Goal: Check status: Check status

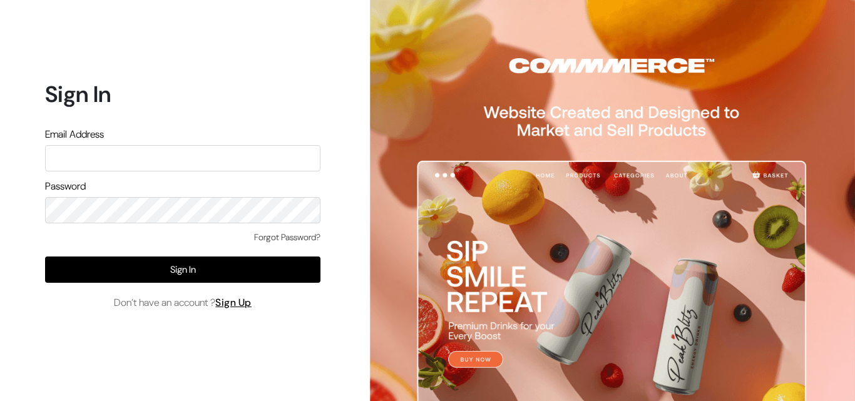
type input "[EMAIL_ADDRESS][DOMAIN_NAME]"
click at [154, 287] on div "Forgot Password? Sign In Don’t have an account ? Sign Up" at bounding box center [183, 271] width 276 height 80
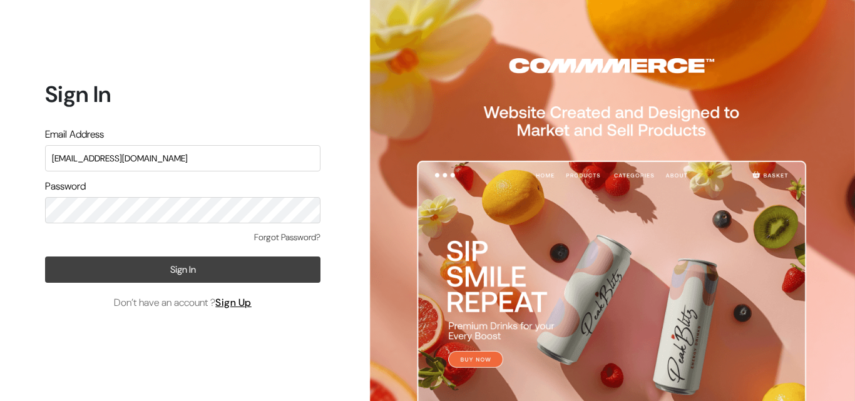
click at [170, 271] on button "Sign In" at bounding box center [183, 270] width 276 height 26
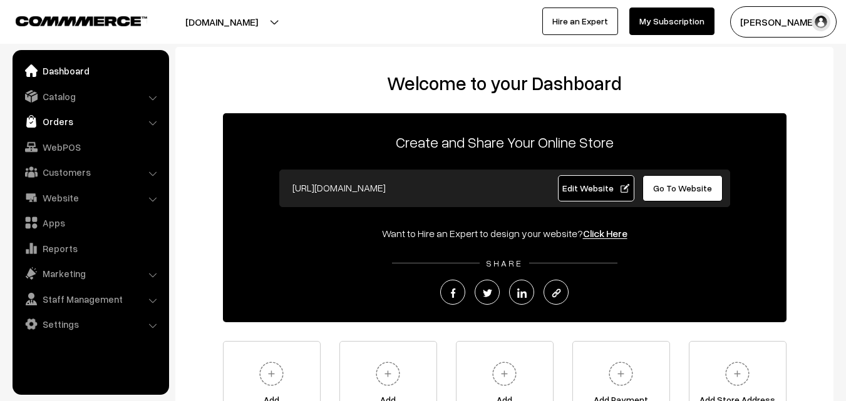
click at [59, 120] on link "Orders" at bounding box center [90, 121] width 149 height 23
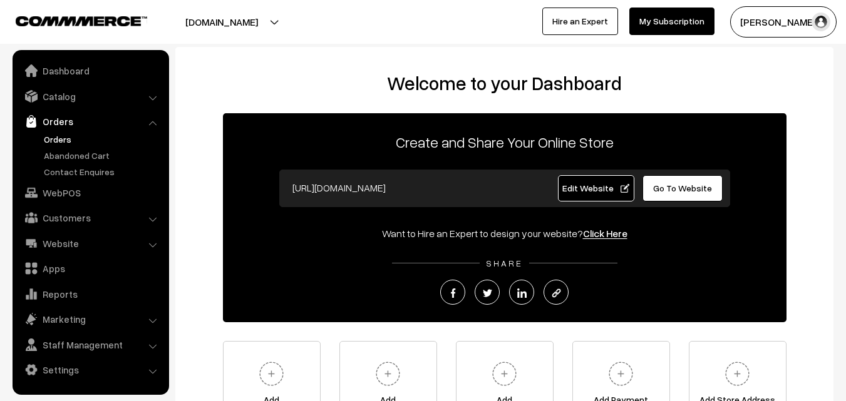
click at [63, 141] on link "Orders" at bounding box center [103, 139] width 124 height 13
